Goal: Check status: Check status

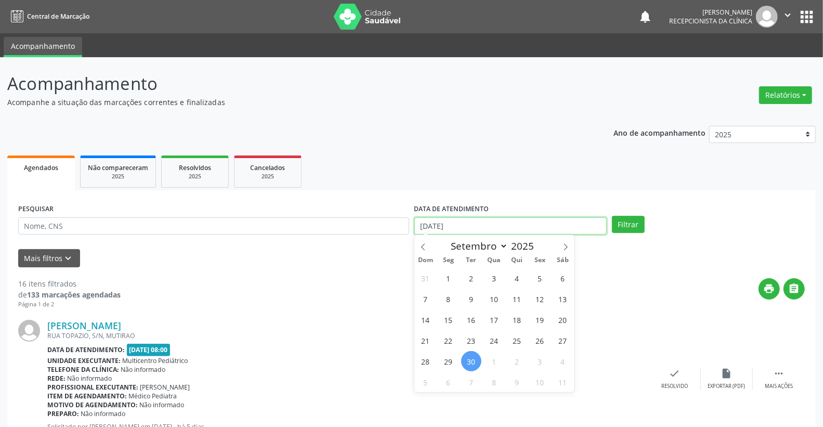
click at [490, 227] on input "[DATE]" at bounding box center [511, 226] width 193 height 18
click at [515, 362] on span "2" at bounding box center [517, 361] width 20 height 20
type input "[DATE]"
click at [515, 362] on span "2" at bounding box center [517, 361] width 20 height 20
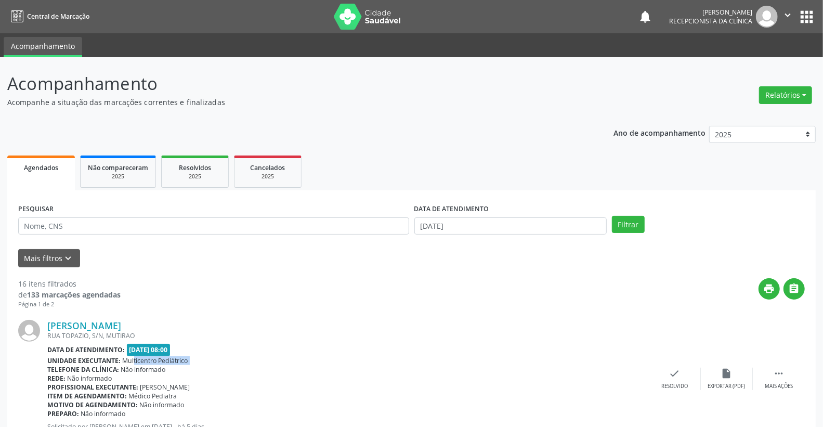
click at [515, 362] on div "Unidade executante: Multicentro Pediátrico" at bounding box center [348, 360] width 602 height 9
click at [630, 226] on button "Filtrar" at bounding box center [628, 225] width 33 height 18
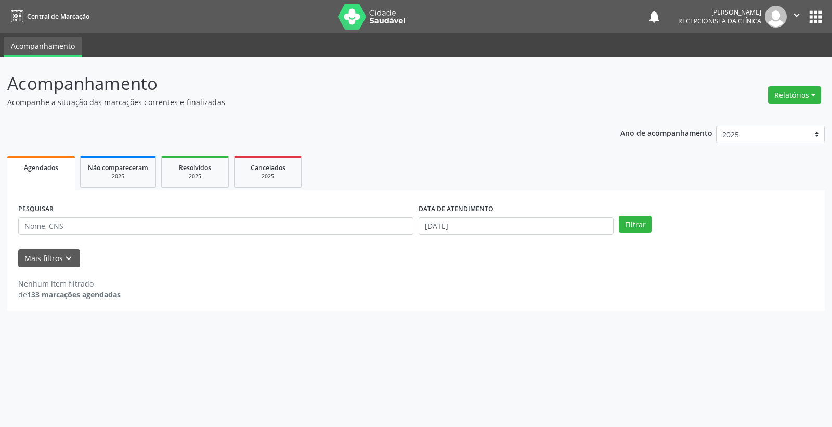
click at [525, 238] on div "DATA DE ATENDIMENTO [DATE]" at bounding box center [516, 221] width 200 height 41
click at [524, 225] on input "[DATE]" at bounding box center [516, 226] width 195 height 18
click at [496, 276] on span "1" at bounding box center [494, 278] width 20 height 20
type input "01/10/2025"
click at [631, 224] on button "Filtrar" at bounding box center [635, 225] width 33 height 18
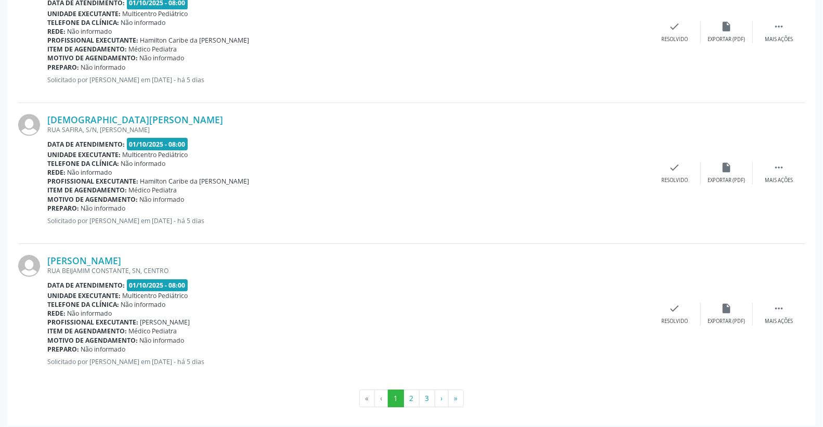
scroll to position [2044, 0]
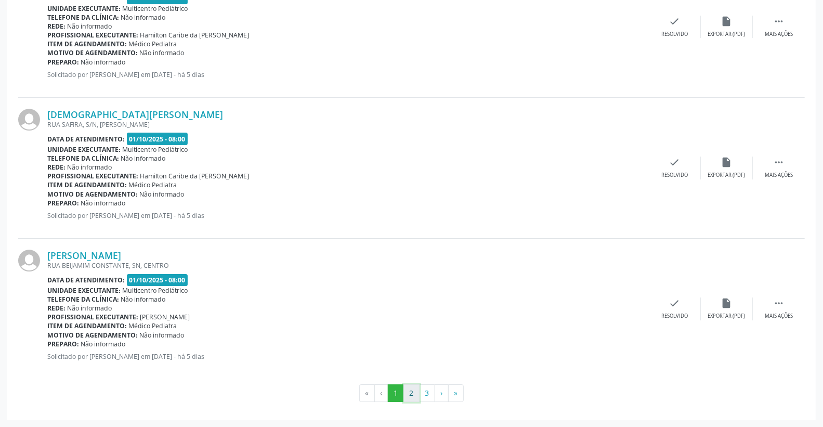
click at [415, 391] on button "2" at bounding box center [412, 393] width 16 height 18
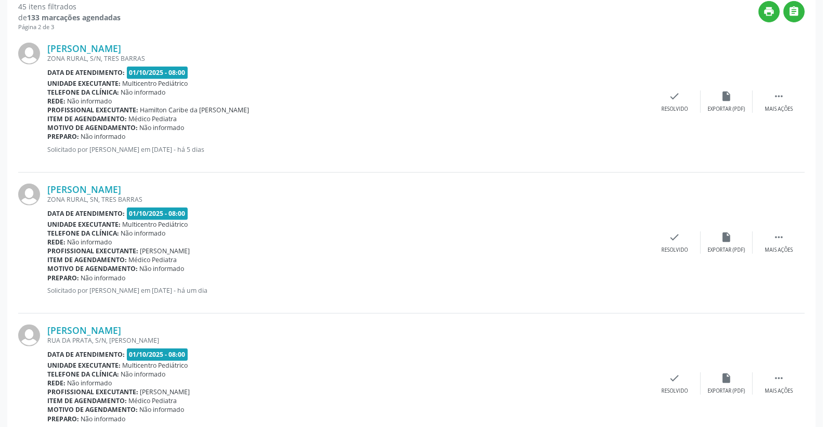
scroll to position [346, 0]
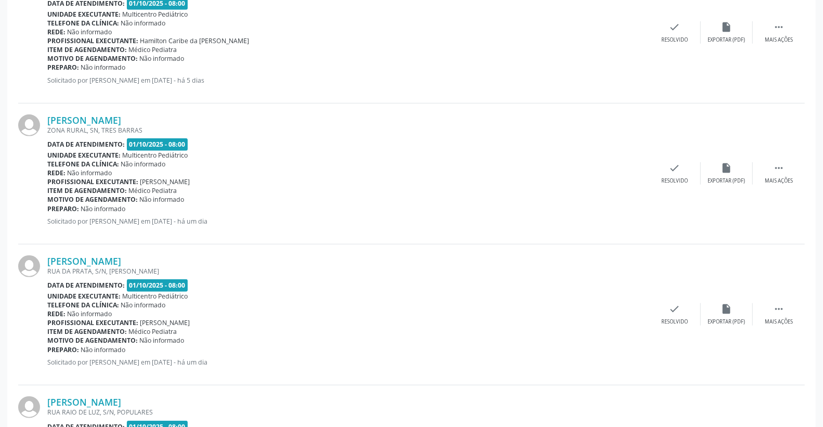
drag, startPoint x: 151, startPoint y: 178, endPoint x: 319, endPoint y: 167, distance: 168.3
click at [319, 167] on div "[PERSON_NAME] ZONA RURAL, SN, [GEOGRAPHIC_DATA] Data de atendimento: [DATE] 08:…" at bounding box center [348, 173] width 602 height 119
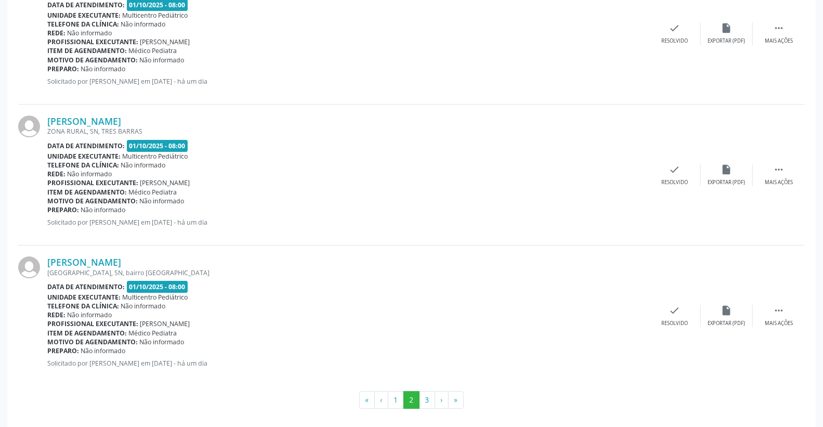
scroll to position [2053, 0]
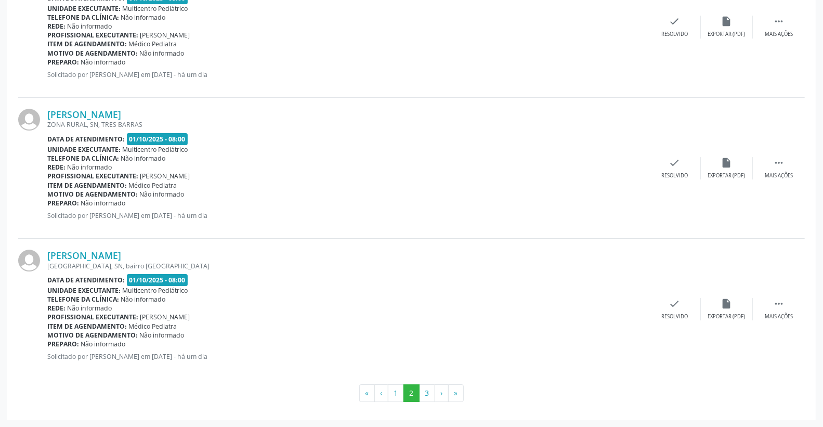
drag, startPoint x: 138, startPoint y: 316, endPoint x: 285, endPoint y: 305, distance: 147.6
click at [285, 305] on div "[PERSON_NAME] [GEOGRAPHIC_DATA], SN, bairro [GEOGRAPHIC_DATA] Data de atendimen…" at bounding box center [348, 309] width 602 height 119
click at [285, 305] on div "Rede: Não informado" at bounding box center [348, 308] width 602 height 9
drag, startPoint x: 139, startPoint y: 314, endPoint x: 270, endPoint y: 314, distance: 131.1
click at [270, 314] on div "Profissional executante: [PERSON_NAME]" at bounding box center [348, 317] width 602 height 9
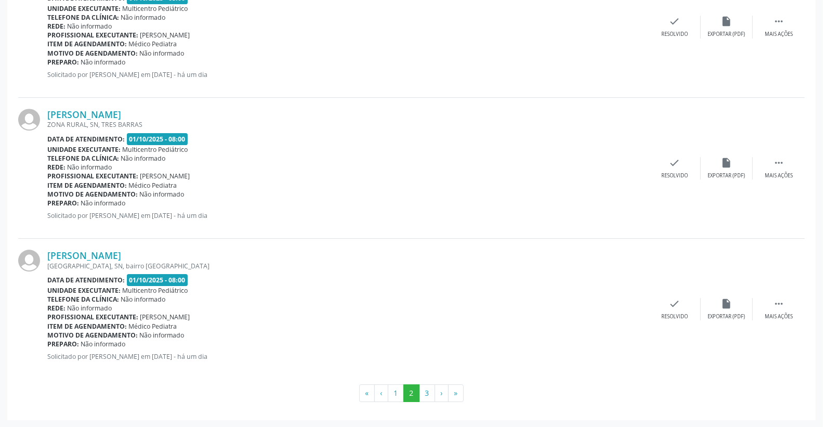
click at [270, 314] on div "Profissional executante: [PERSON_NAME]" at bounding box center [348, 317] width 602 height 9
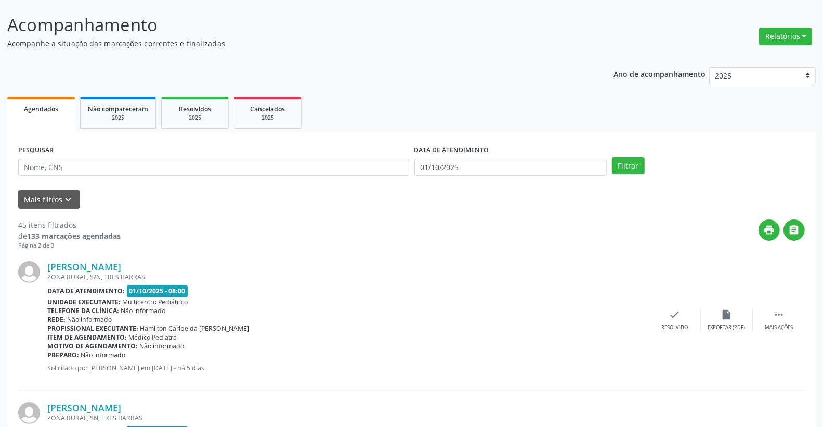
scroll to position [58, 0]
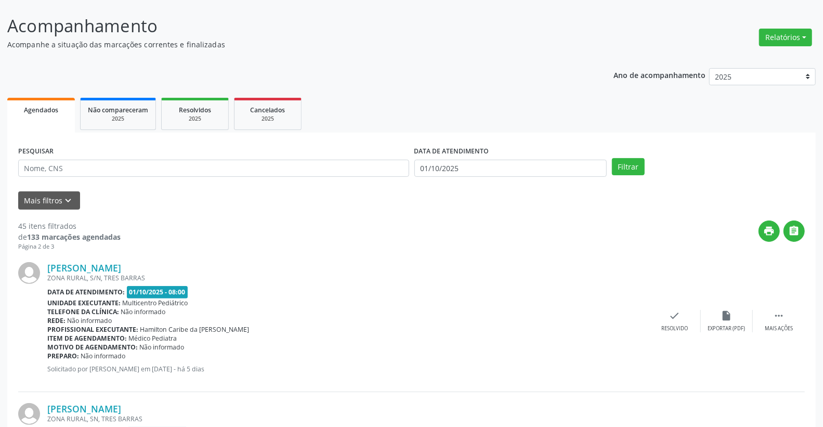
drag, startPoint x: 9, startPoint y: 224, endPoint x: 64, endPoint y: 224, distance: 54.6
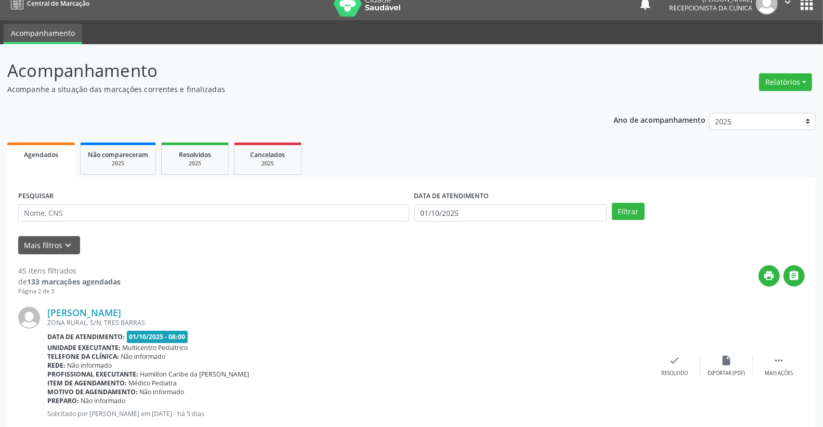
scroll to position [0, 0]
